Goal: Navigation & Orientation: Find specific page/section

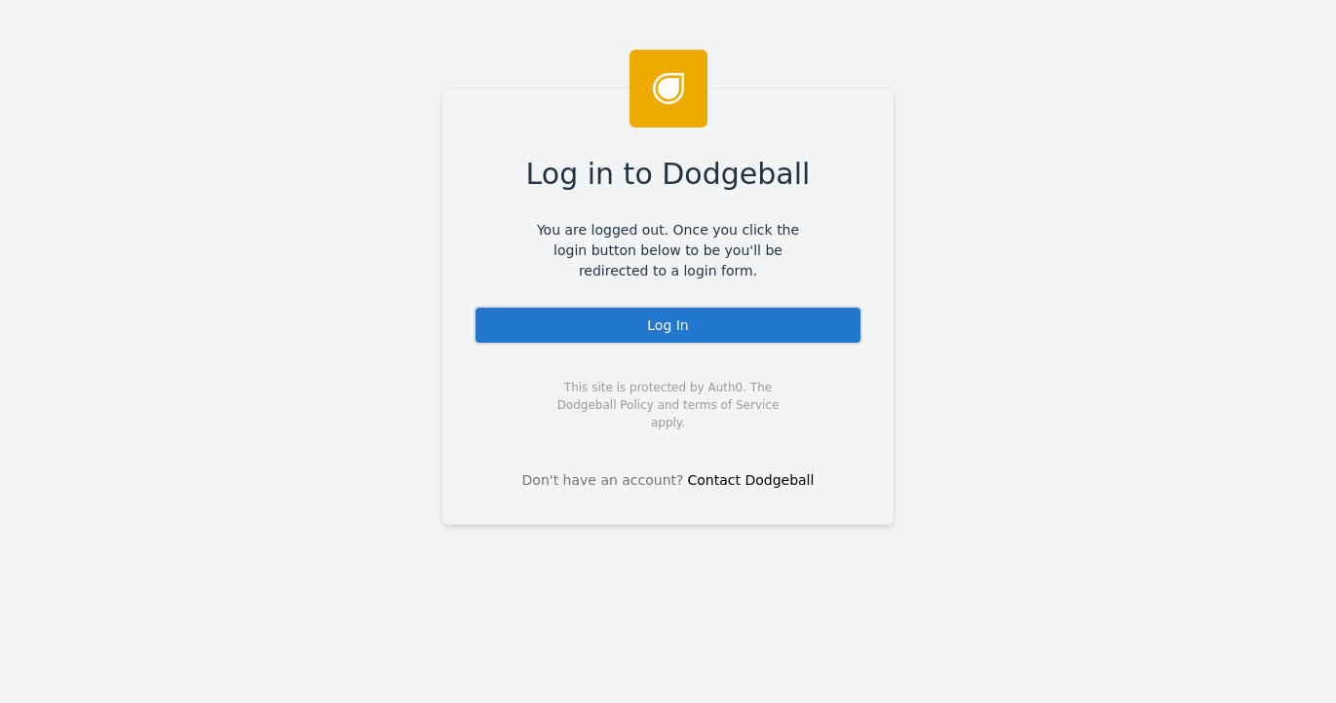
click at [650, 344] on div "Log In" at bounding box center [667, 325] width 389 height 39
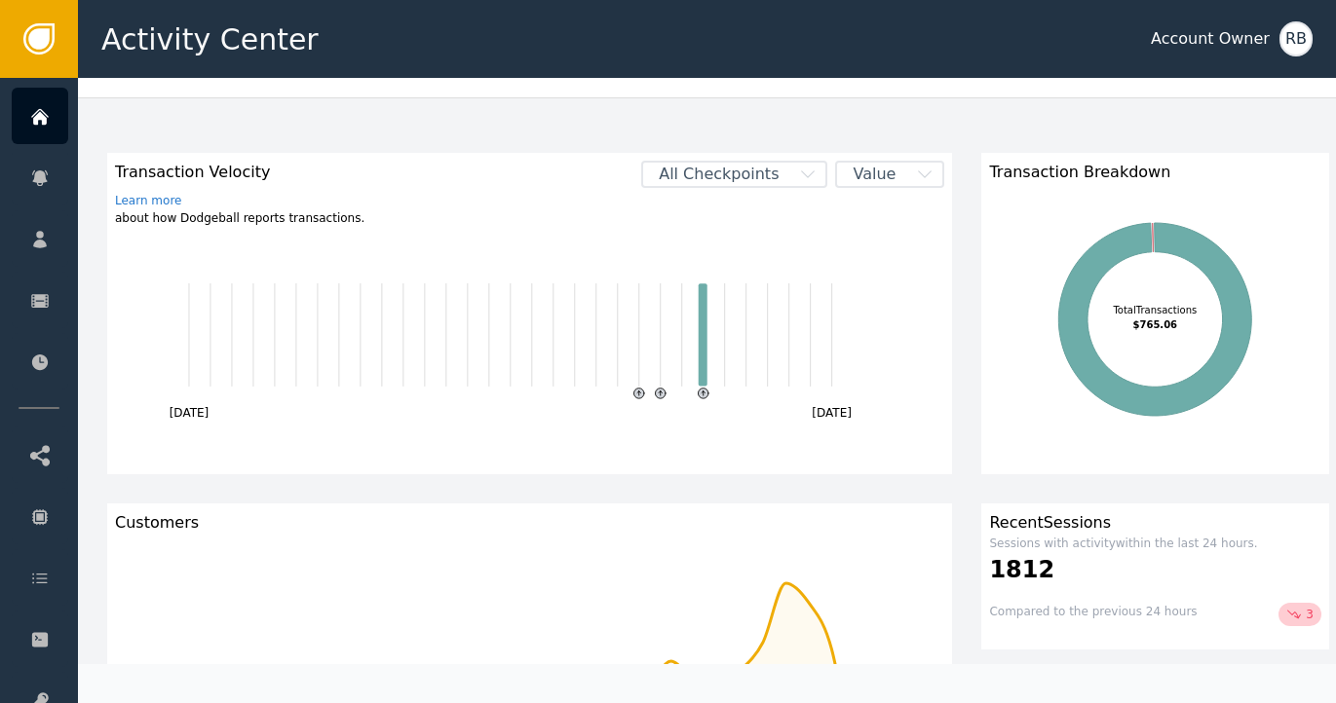
scroll to position [78, 0]
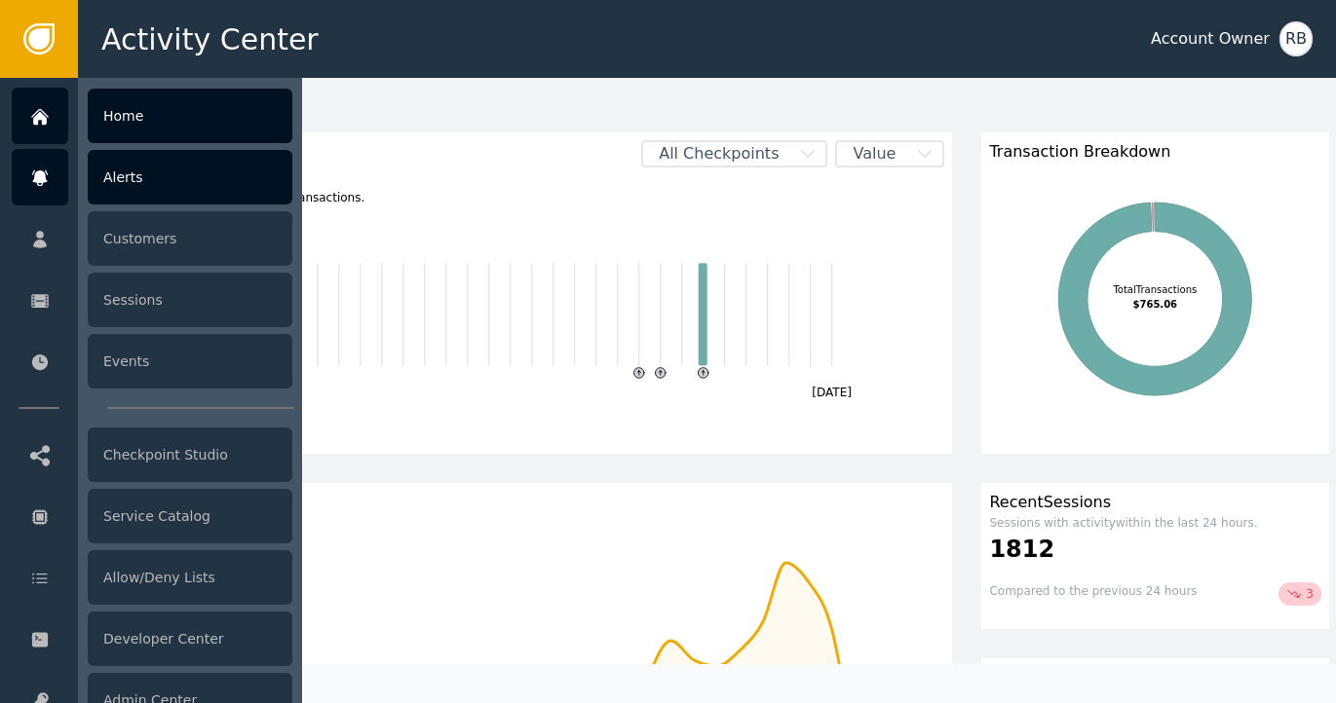
click at [119, 189] on div "Alerts" at bounding box center [190, 177] width 205 height 55
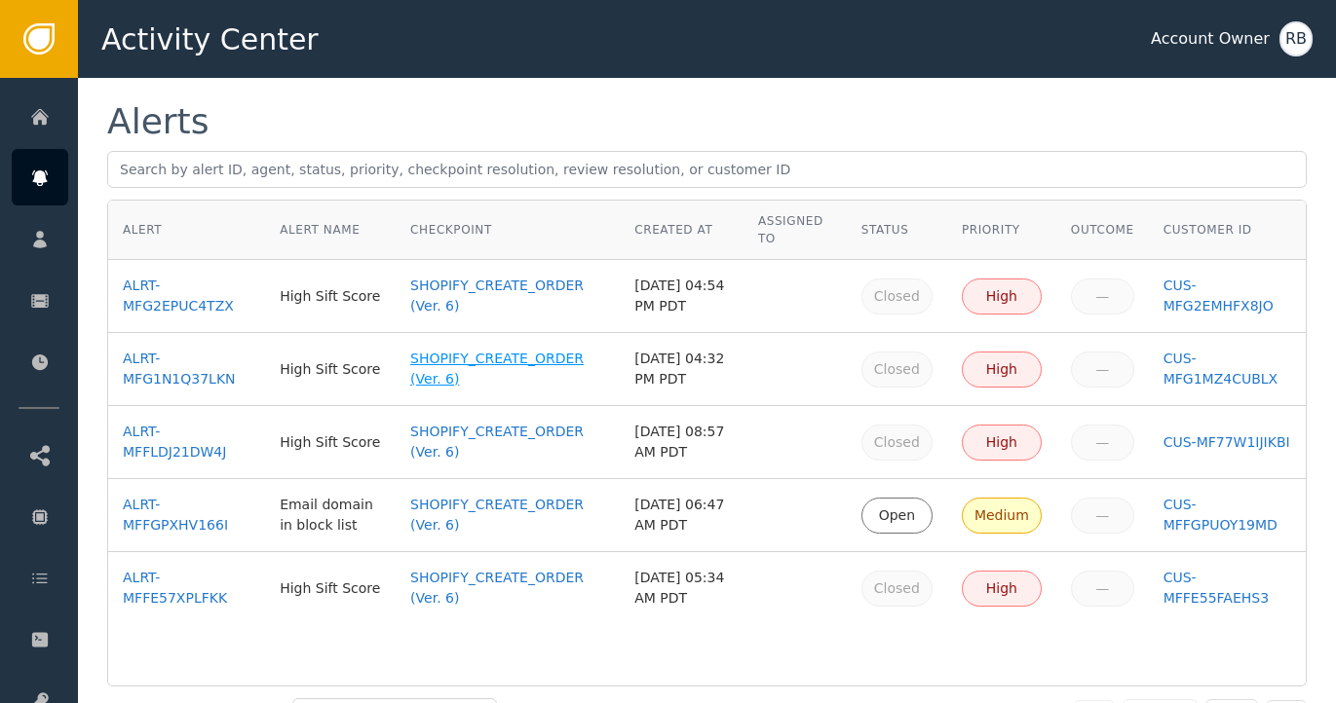
scroll to position [3, 0]
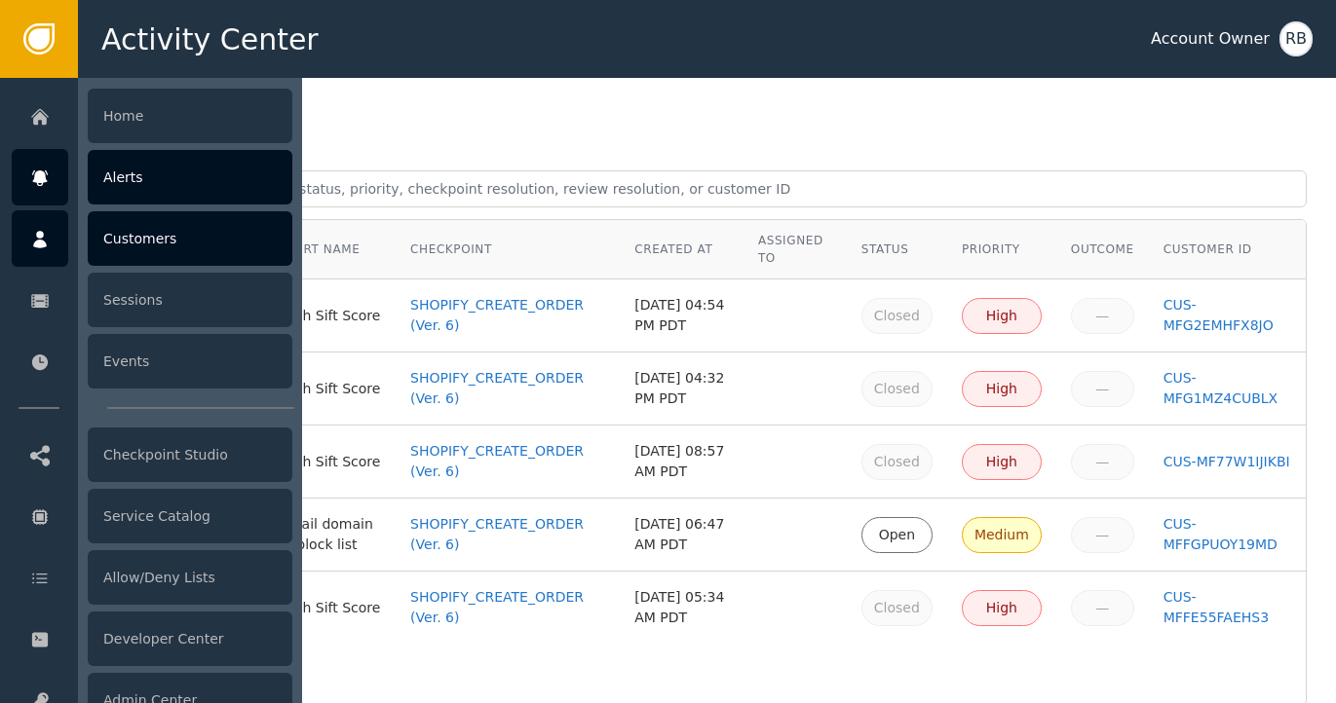
click at [50, 242] on div at bounding box center [40, 238] width 56 height 56
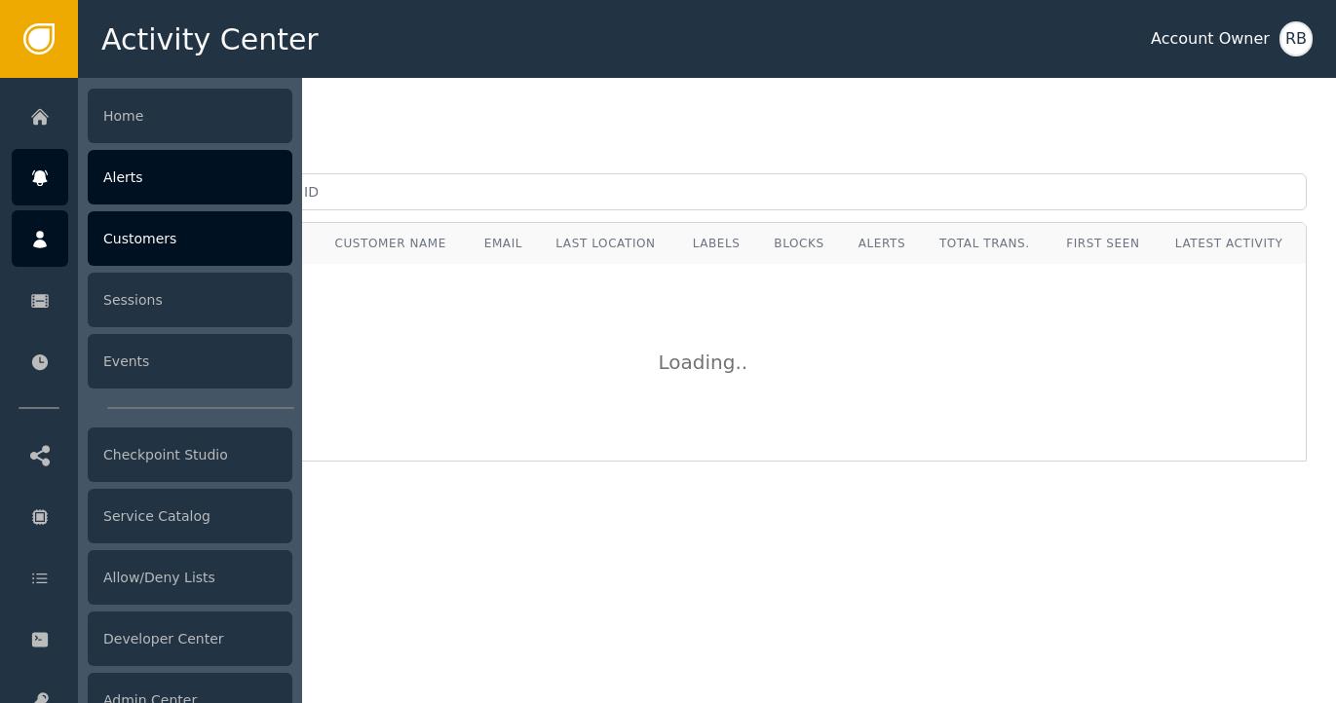
click at [137, 197] on div "Alerts" at bounding box center [190, 177] width 205 height 55
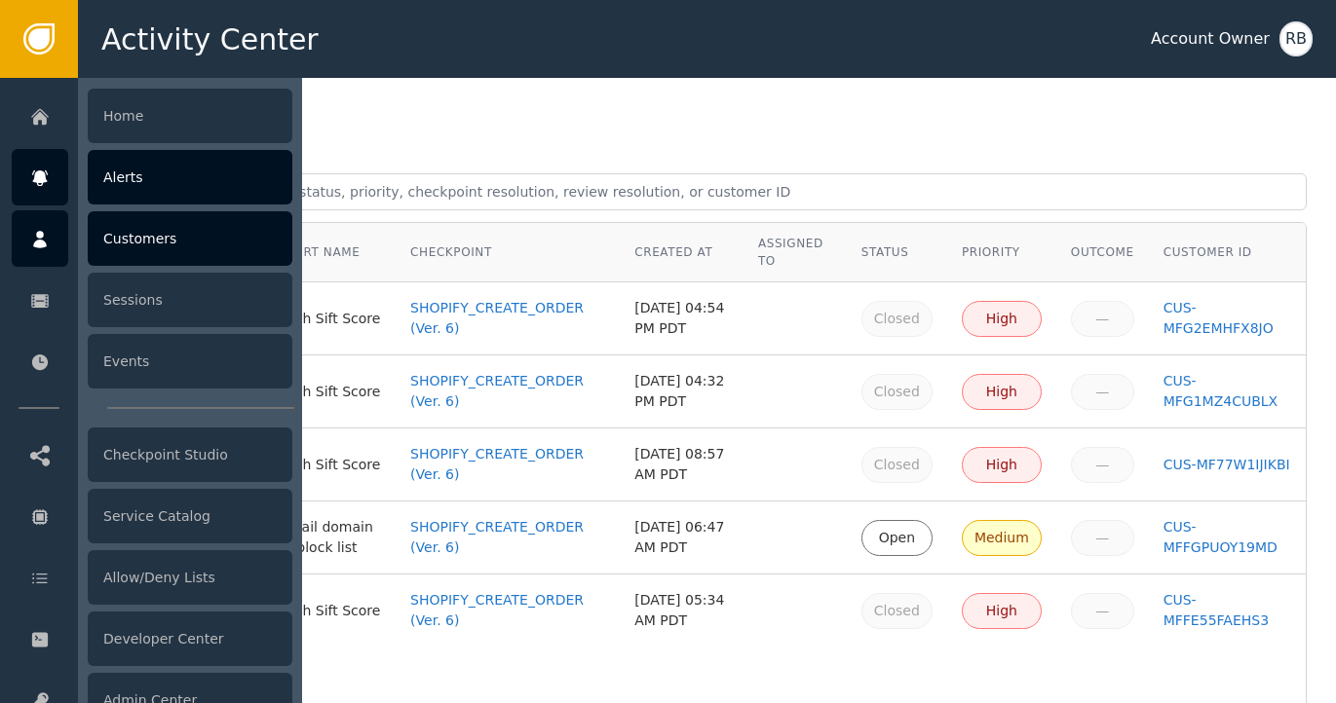
click at [40, 245] on icon at bounding box center [40, 240] width 14 height 18
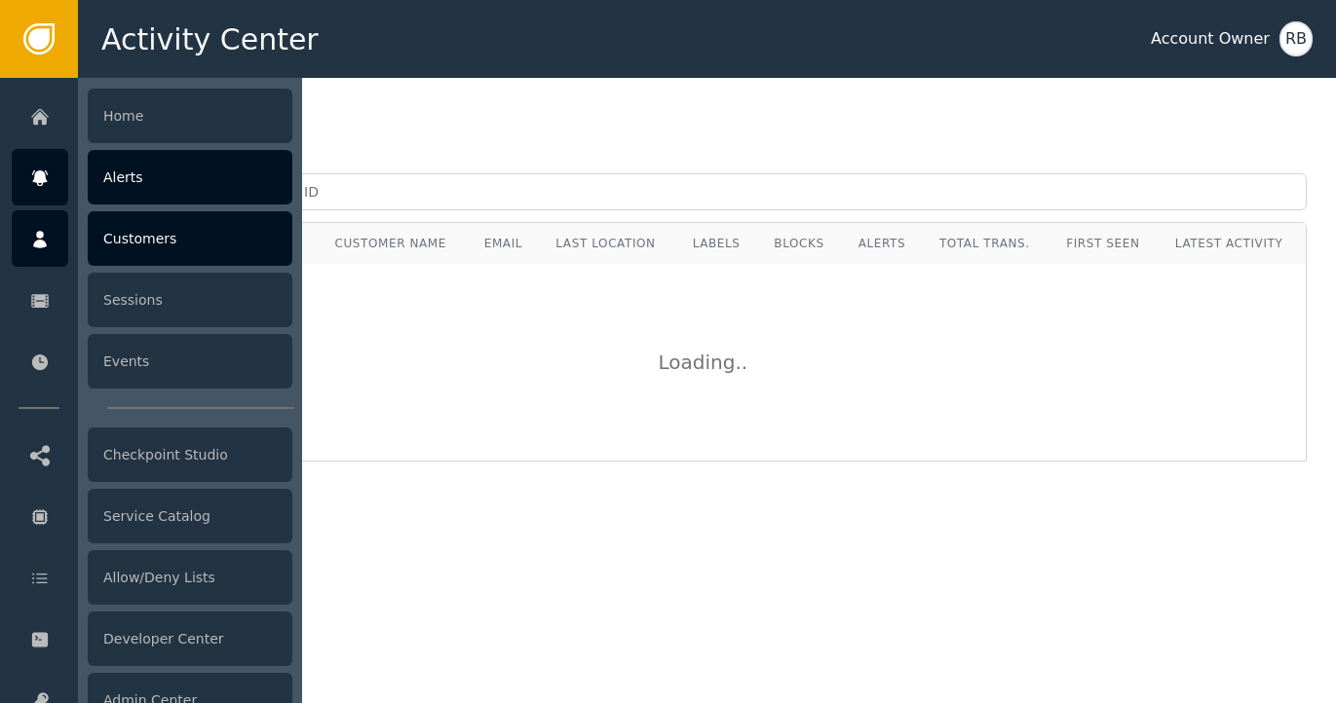
click at [132, 174] on div "Alerts" at bounding box center [190, 177] width 205 height 55
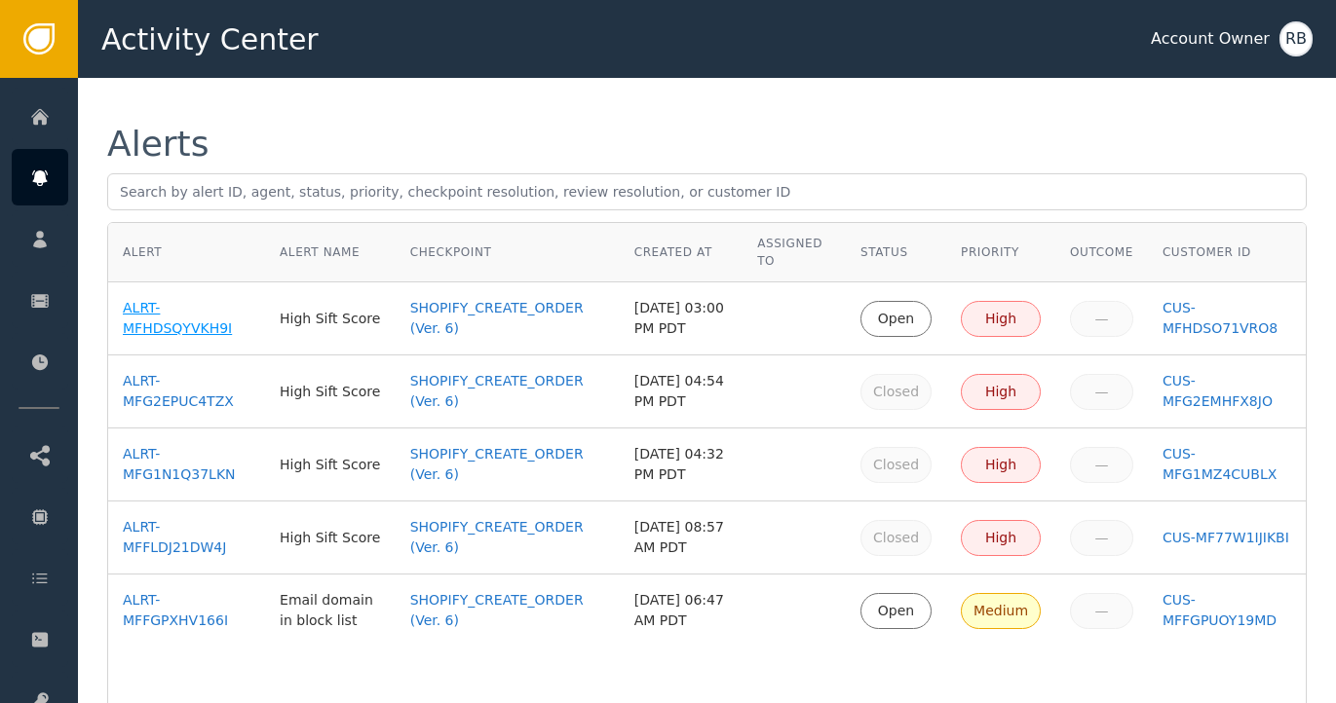
click at [158, 327] on div "ALRT-MFHDSQYVKH9I" at bounding box center [187, 318] width 128 height 41
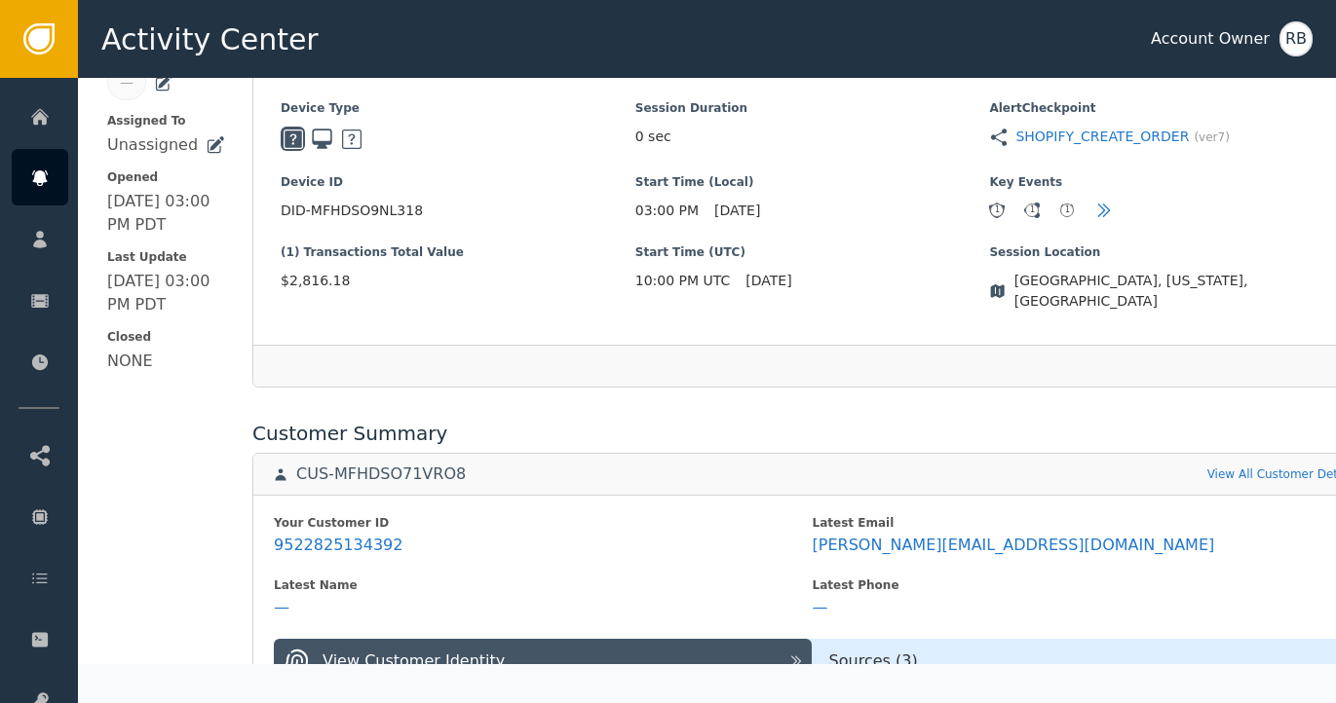
scroll to position [456, 0]
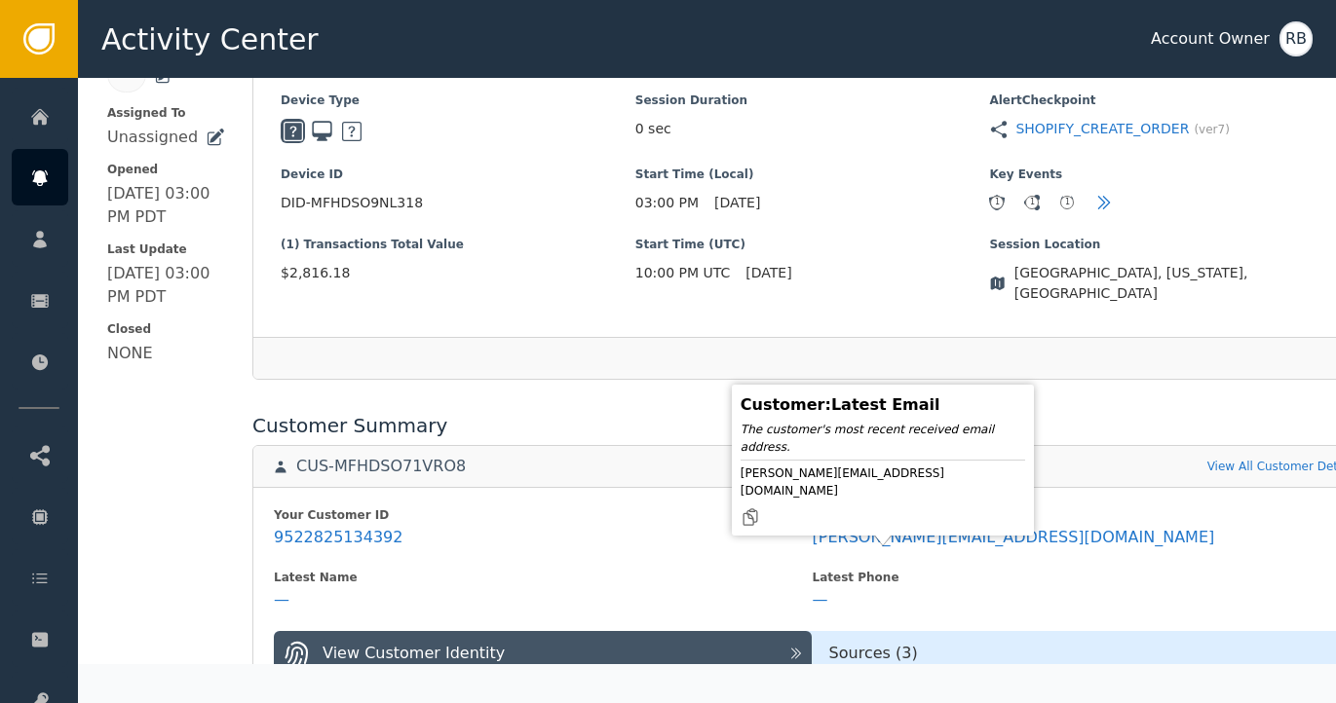
click at [1044, 544] on div "Your Customer ID 9522825134392 Latest Email [PERSON_NAME][EMAIL_ADDRESS][DOMAIN…" at bounding box center [811, 591] width 1117 height 208
click at [760, 508] on icon at bounding box center [749, 517] width 19 height 19
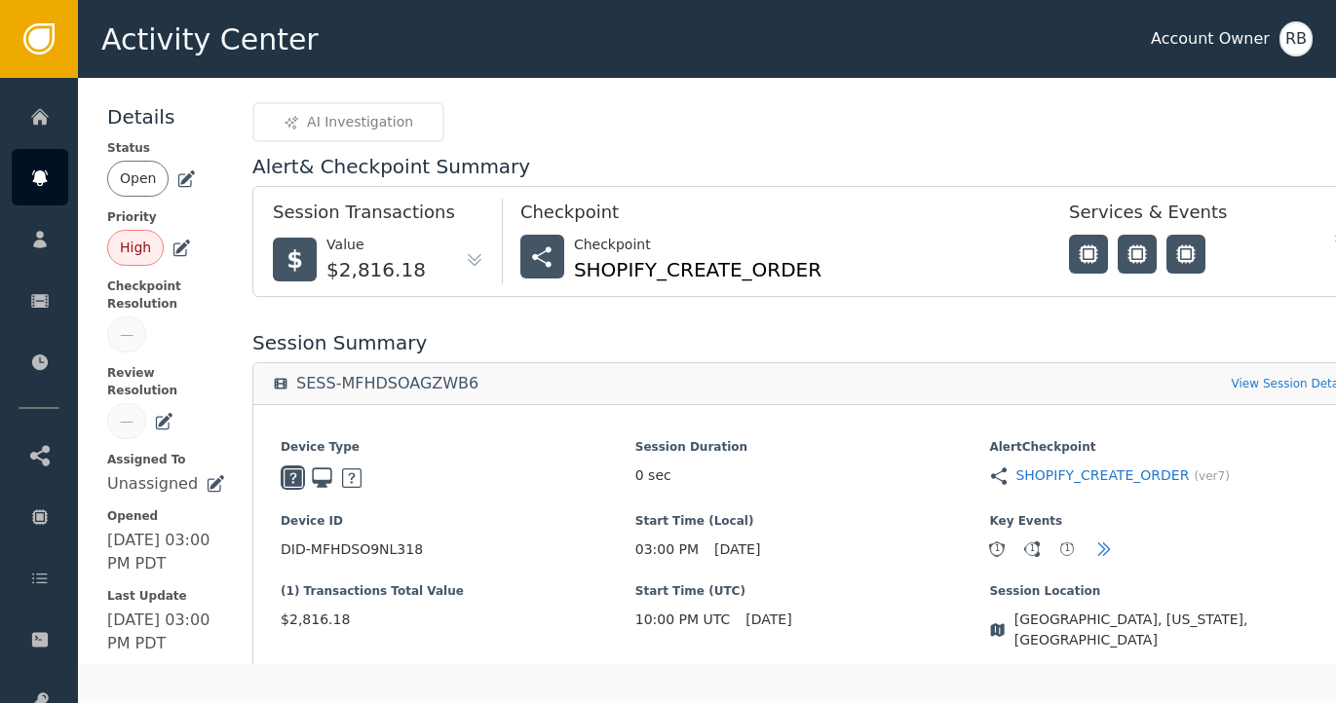
scroll to position [0, 0]
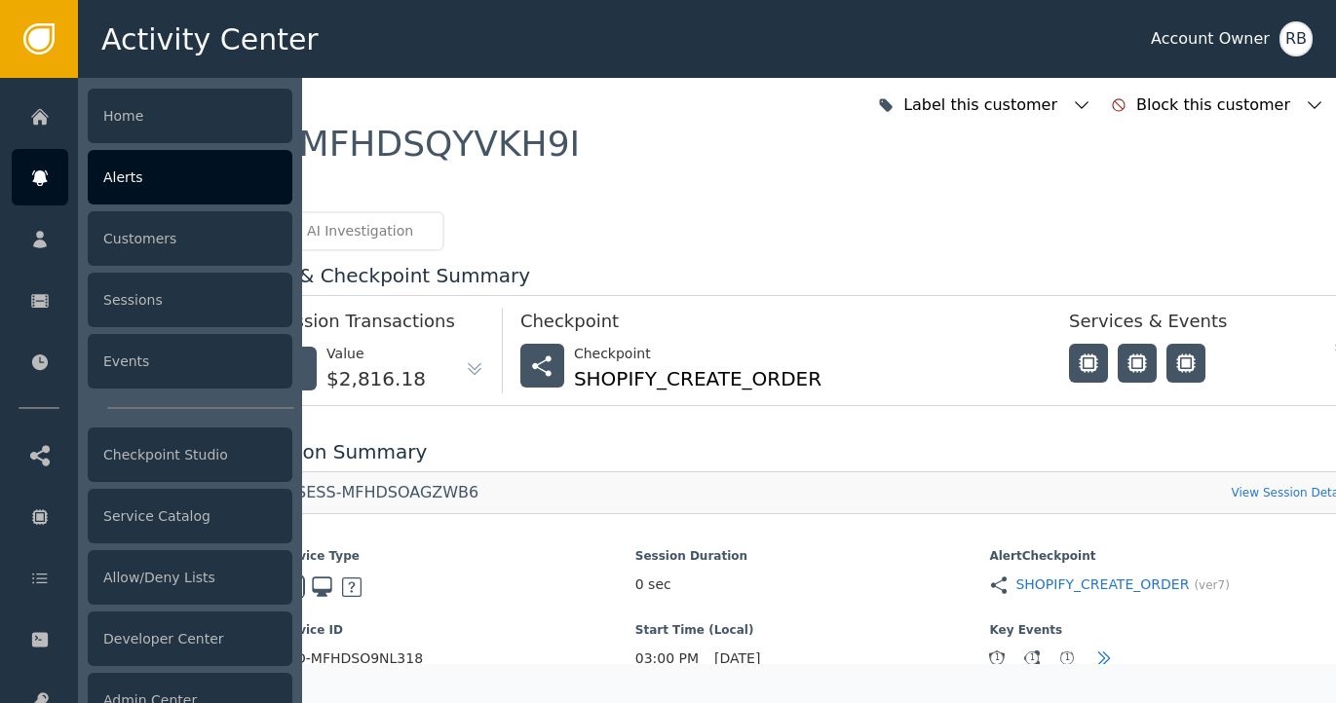
click at [152, 191] on div "Alerts" at bounding box center [190, 177] width 205 height 55
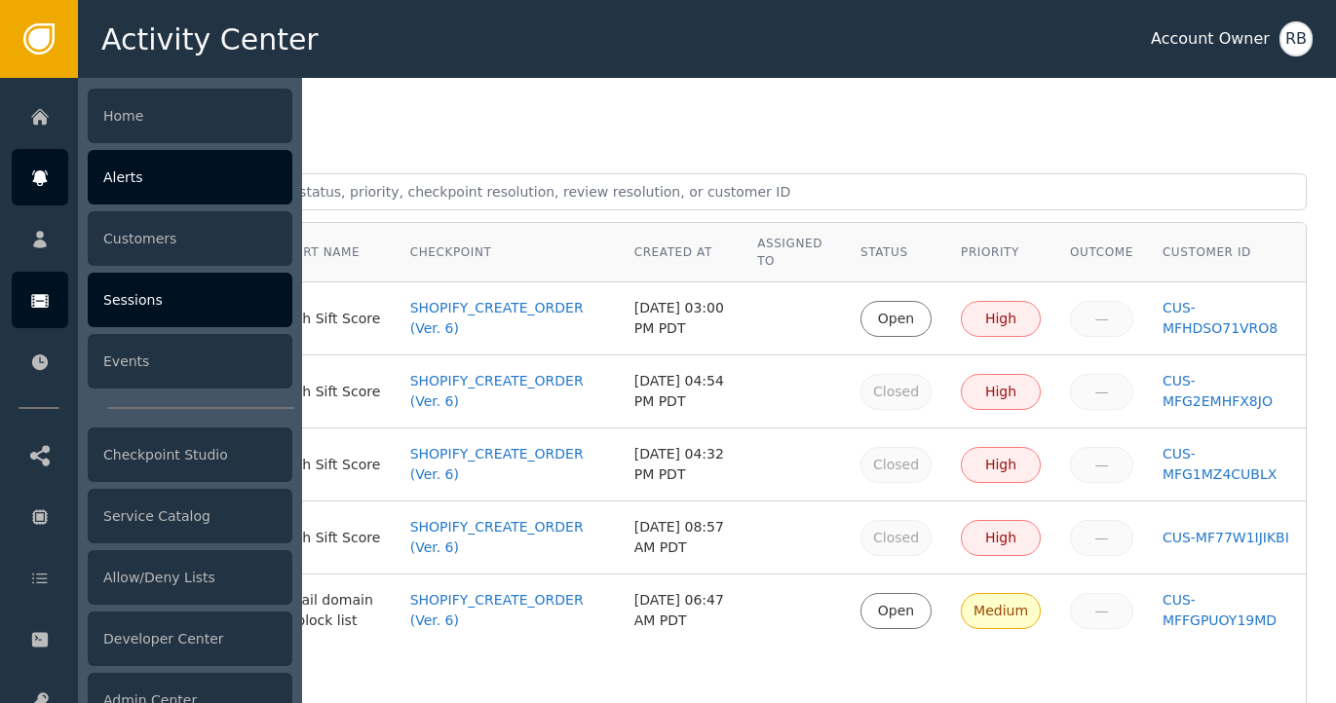
click at [36, 300] on icon at bounding box center [39, 300] width 19 height 21
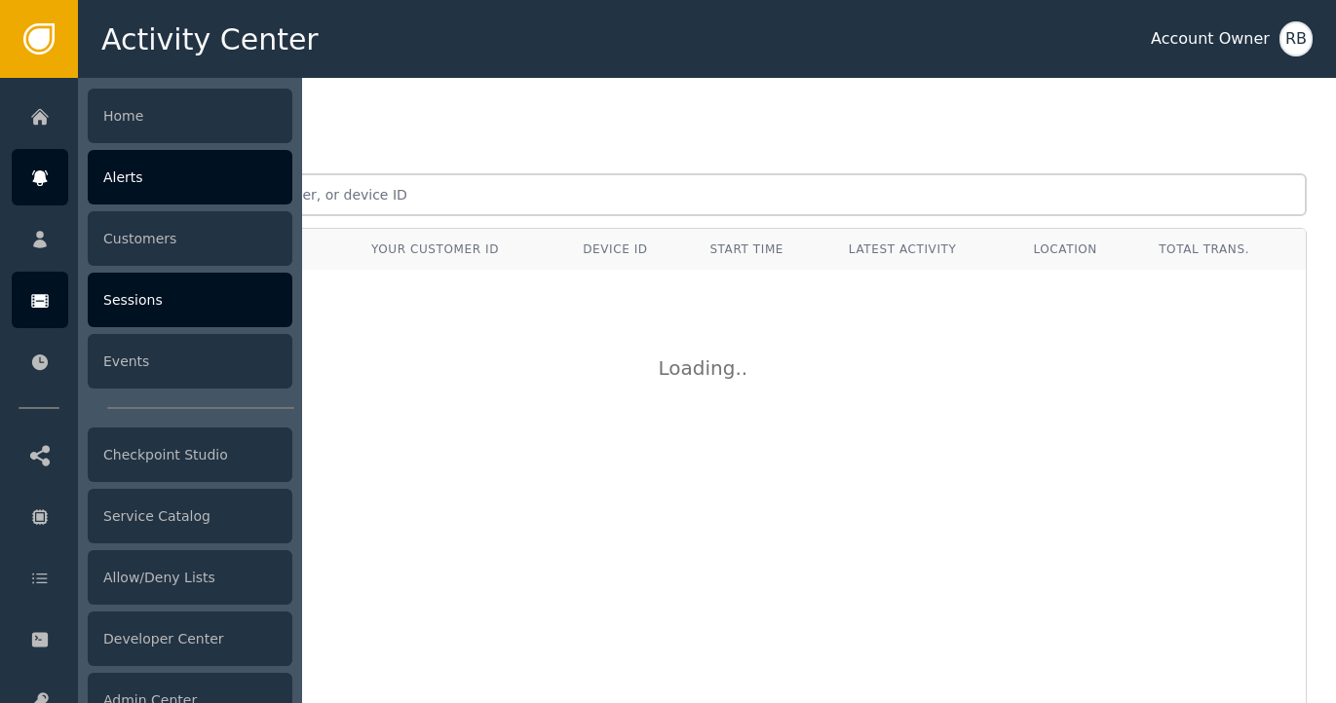
click at [188, 169] on div "Alerts" at bounding box center [190, 177] width 205 height 55
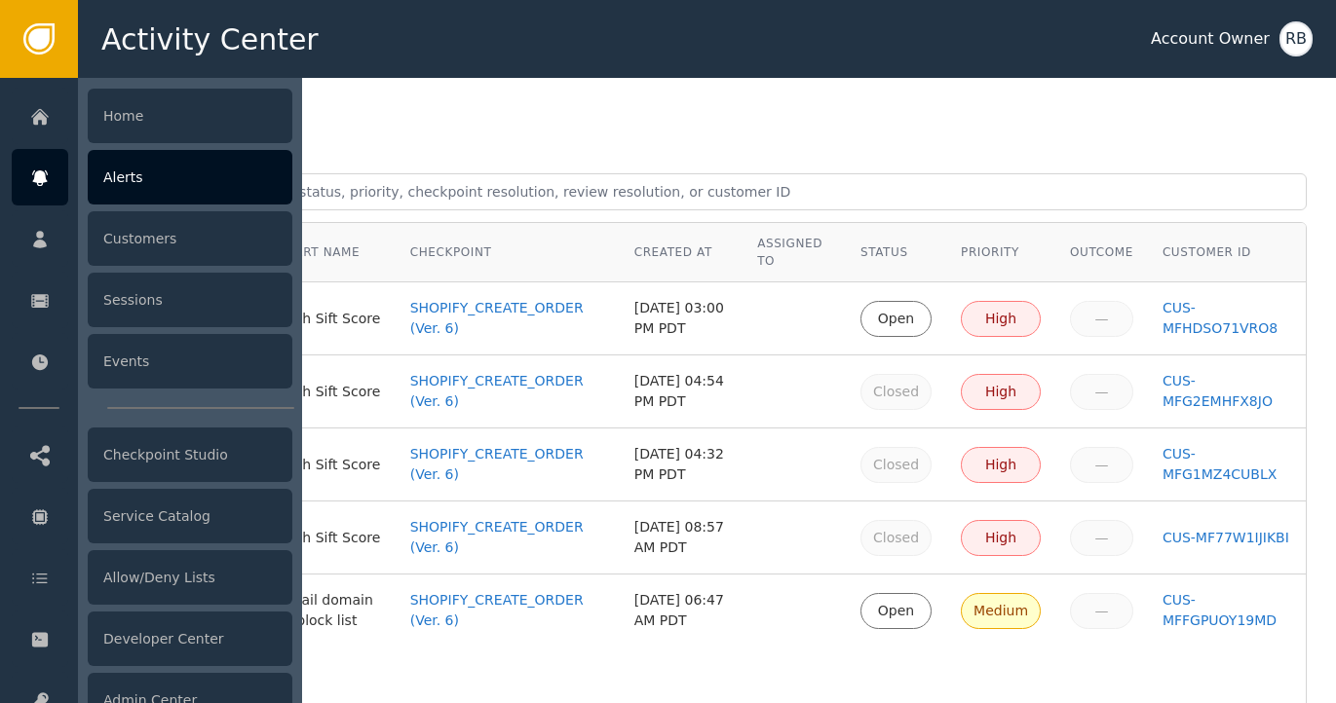
click at [189, 194] on div "Alerts" at bounding box center [190, 177] width 205 height 55
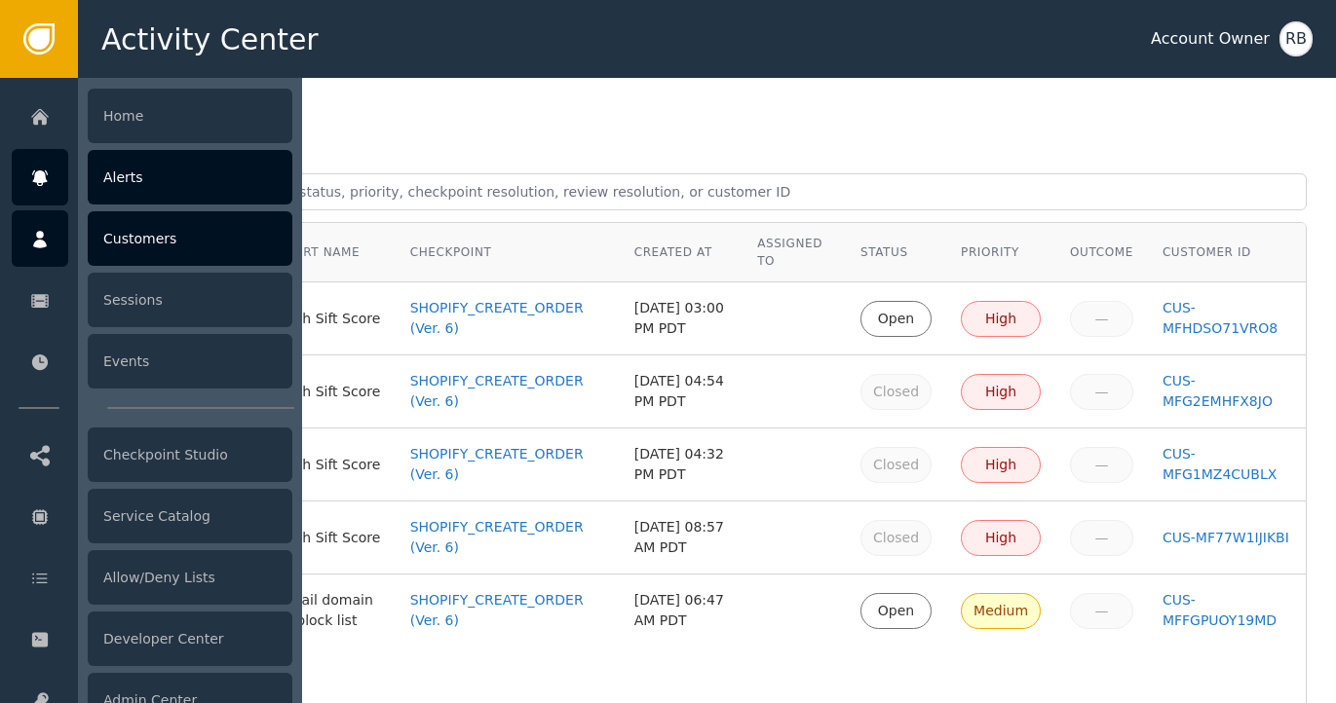
click at [120, 242] on div "Customers" at bounding box center [190, 238] width 205 height 55
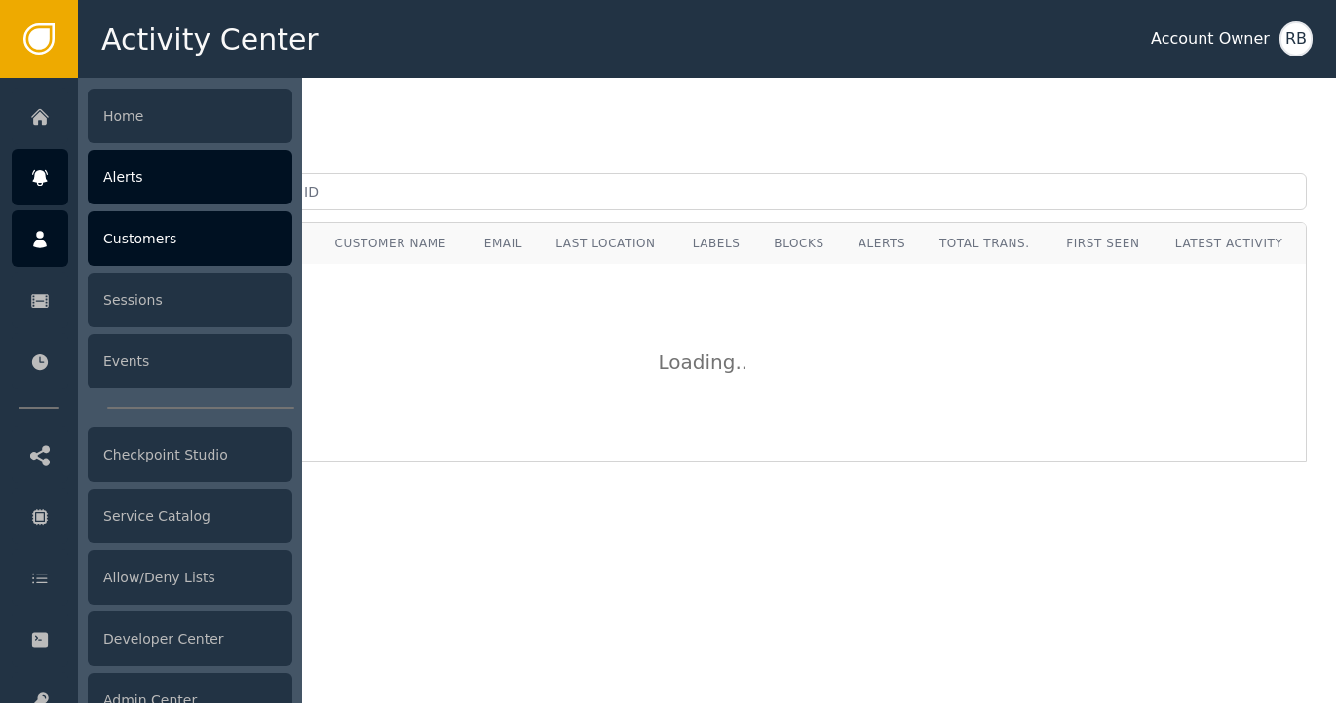
click at [132, 189] on div "Alerts" at bounding box center [190, 177] width 205 height 55
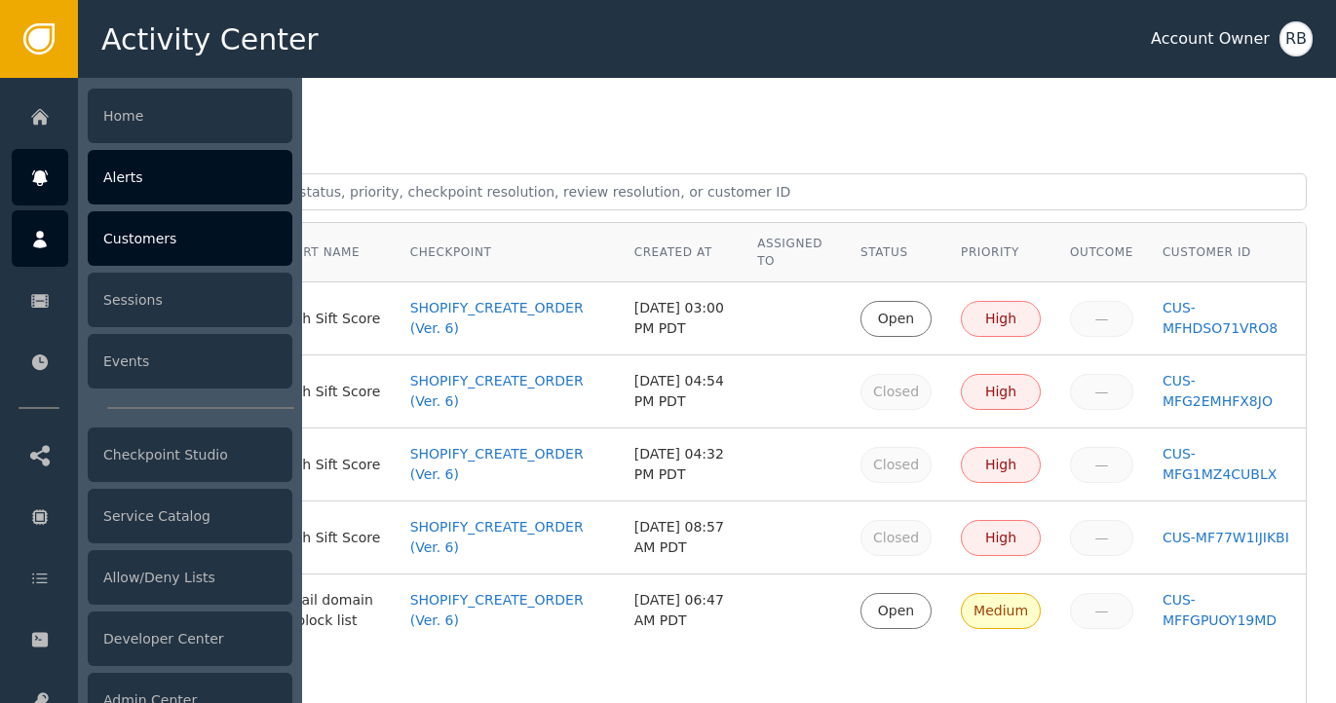
click at [55, 237] on div at bounding box center [40, 238] width 56 height 56
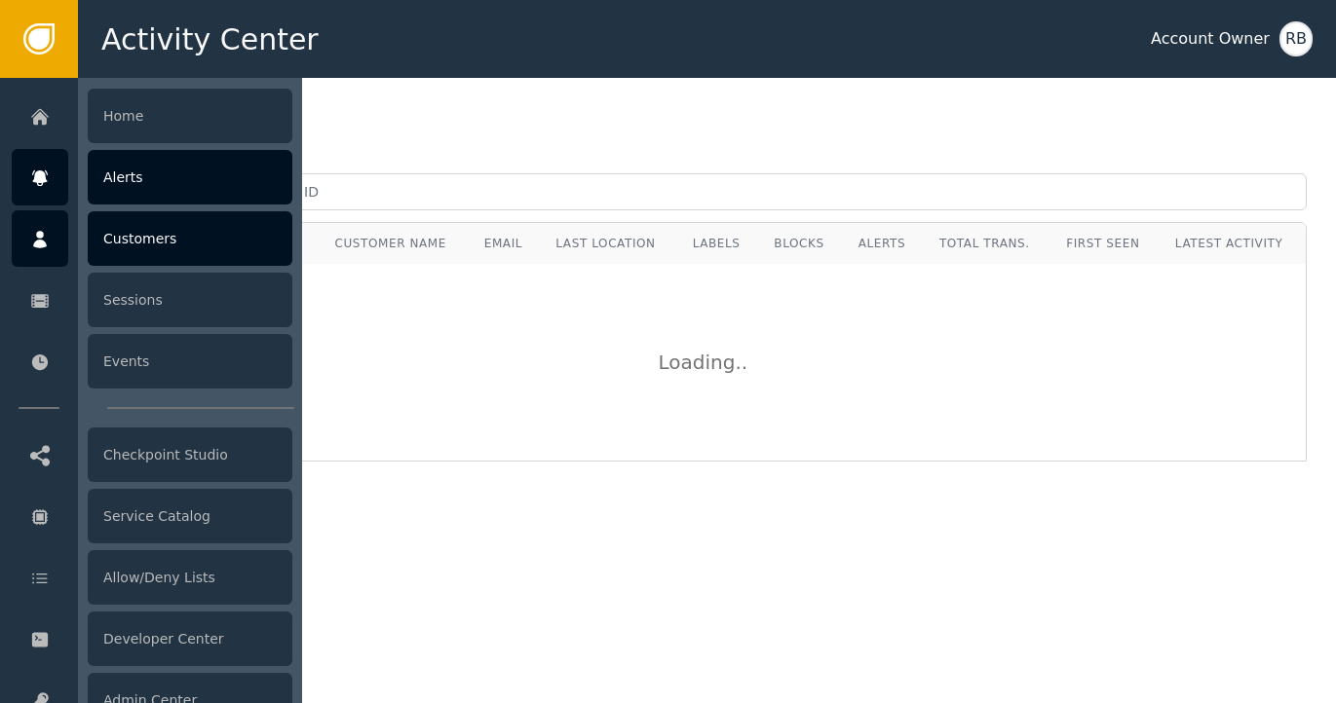
click at [193, 177] on div "Alerts" at bounding box center [190, 177] width 205 height 55
